Goal: Find specific page/section: Find specific page/section

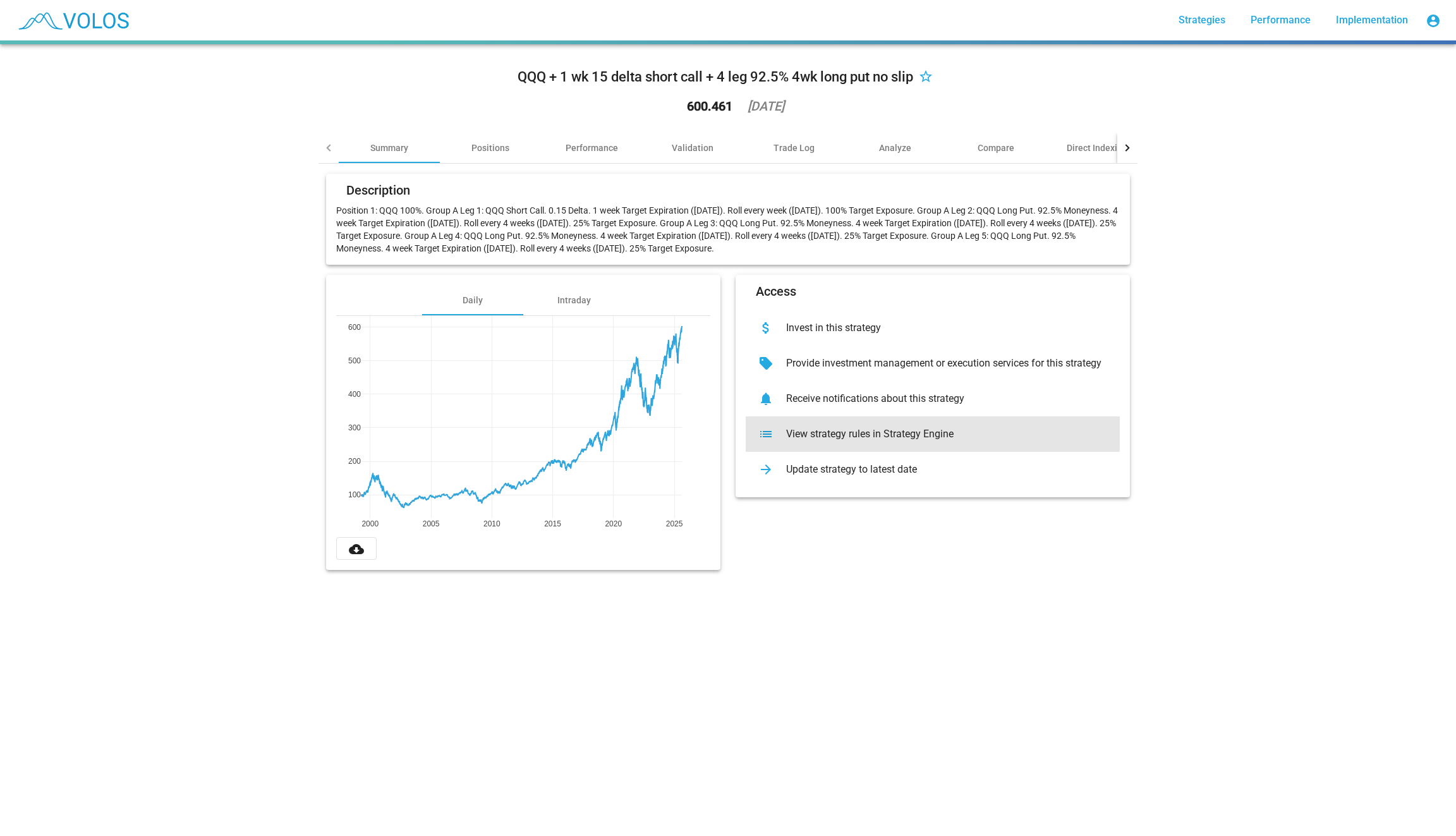
click at [853, 430] on div "View strategy rules in Strategy Engine" at bounding box center [942, 434] width 333 height 13
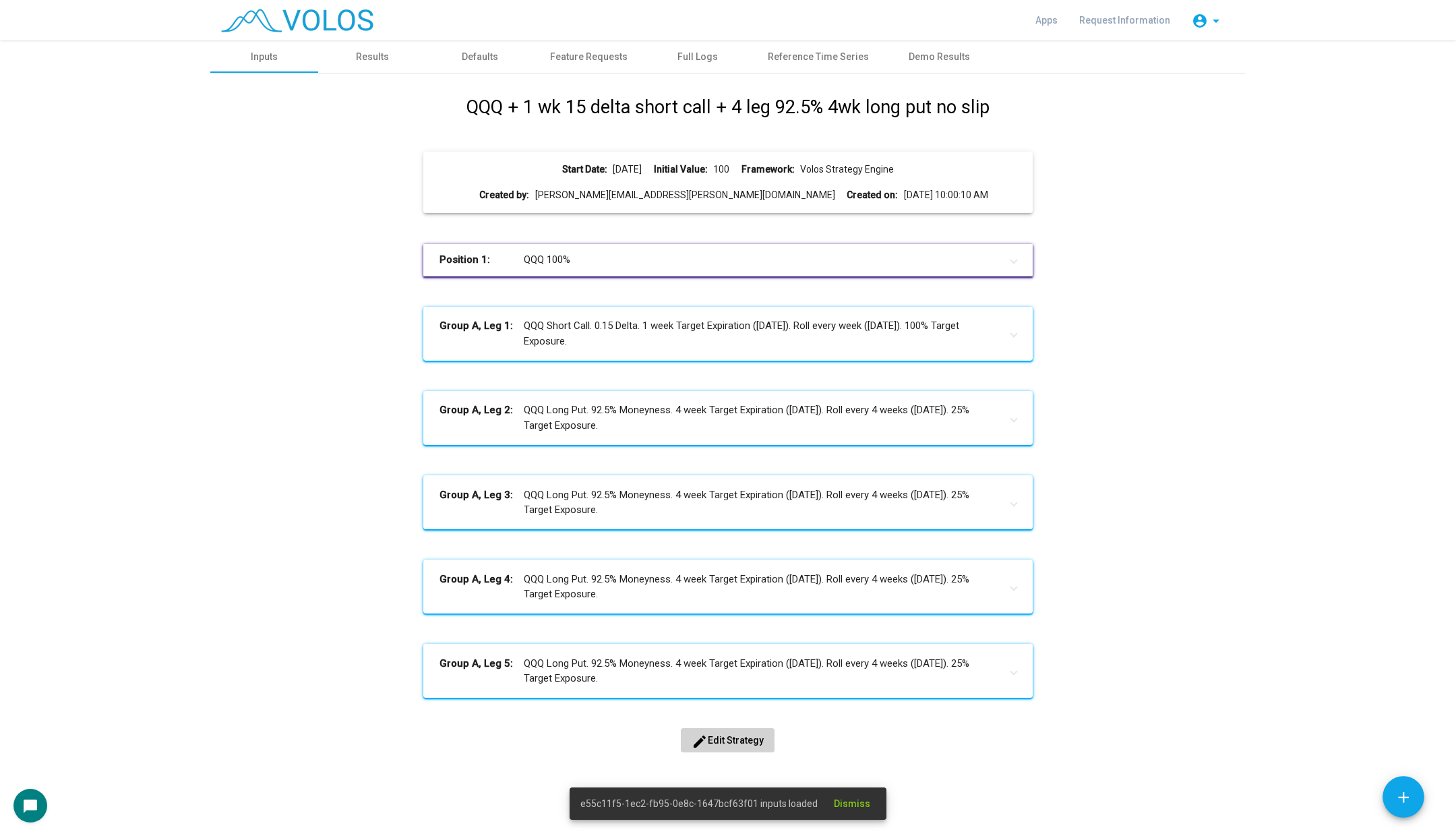
scroll to position [1, 0]
